Goal: Transaction & Acquisition: Register for event/course

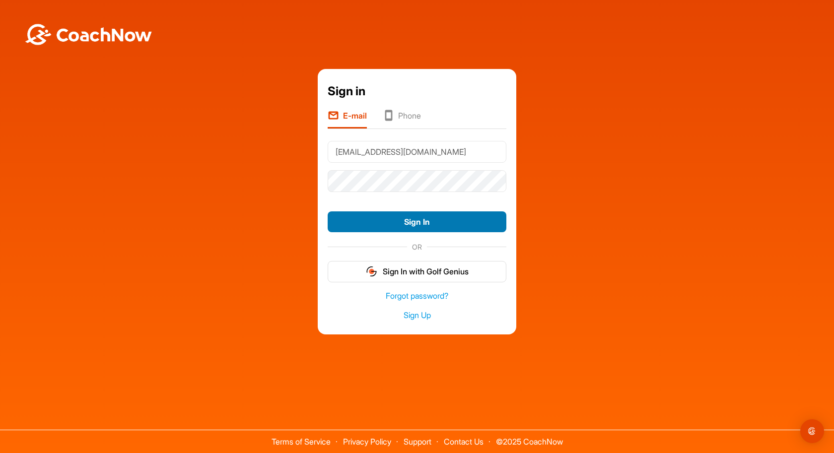
type input "juliefcf@gmail.com"
click at [375, 230] on button "Sign In" at bounding box center [417, 221] width 179 height 21
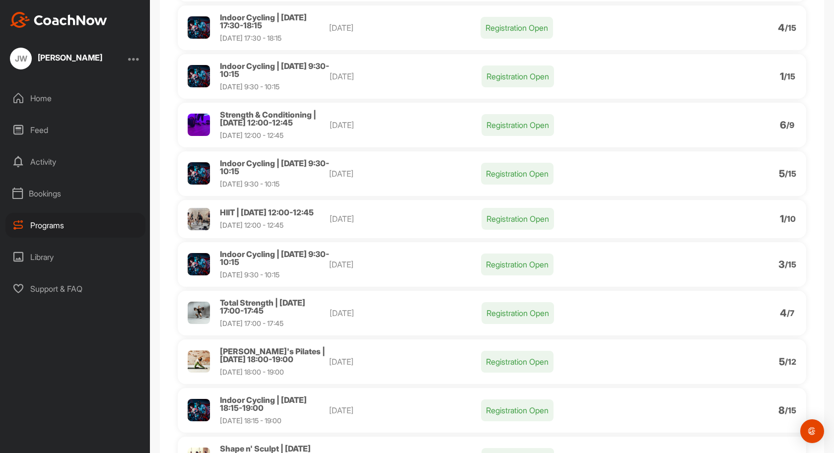
scroll to position [817, 0]
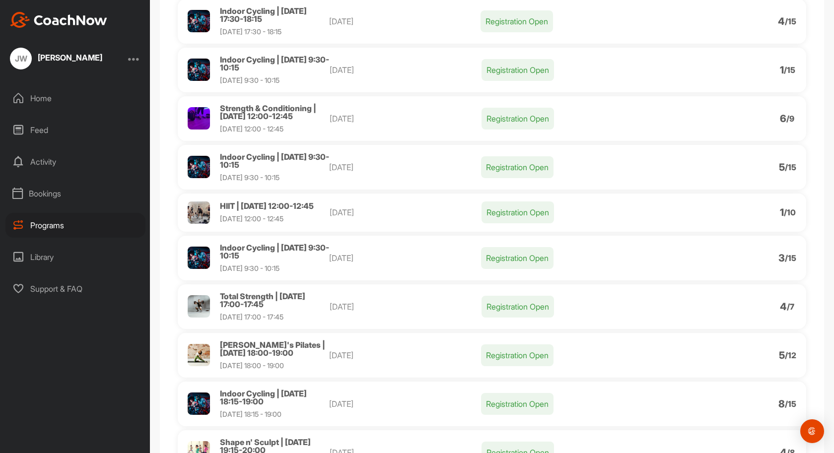
click at [520, 366] on p "Registration Open" at bounding box center [517, 355] width 72 height 22
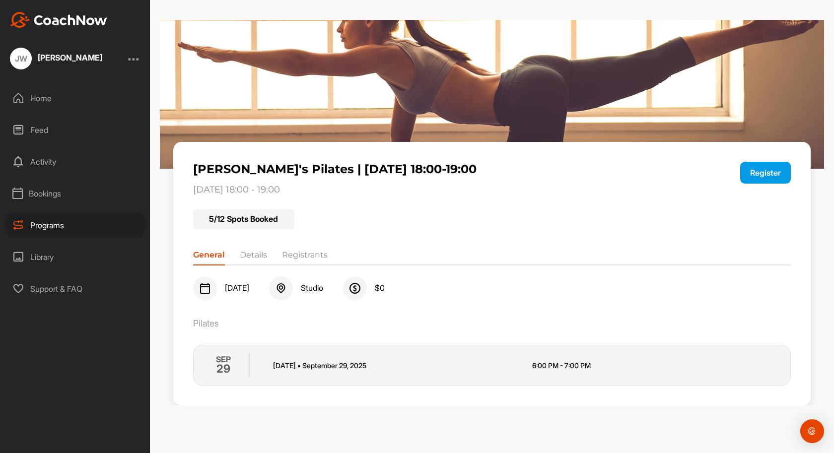
click at [760, 176] on button "Register" at bounding box center [765, 173] width 51 height 22
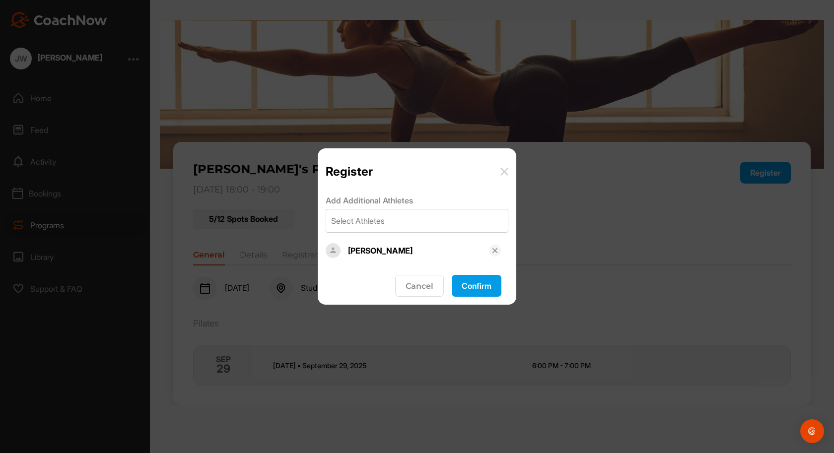
click at [477, 283] on button "Confirm" at bounding box center [477, 286] width 50 height 22
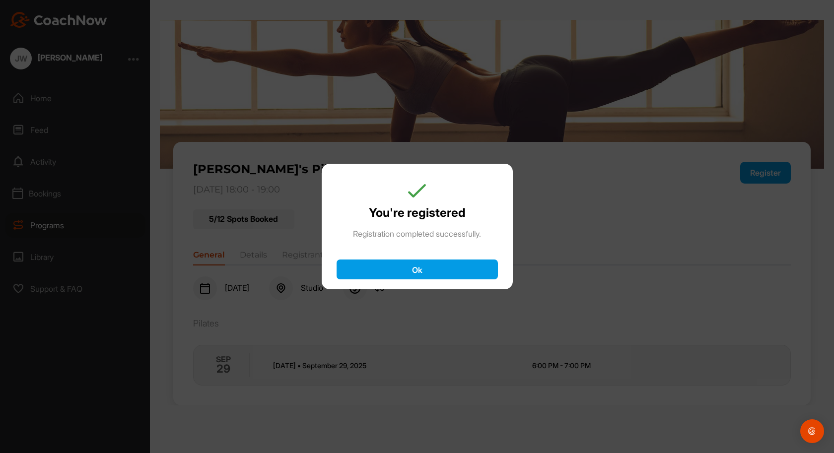
click at [435, 265] on button "Ok" at bounding box center [417, 270] width 161 height 20
